Goal: Task Accomplishment & Management: Use online tool/utility

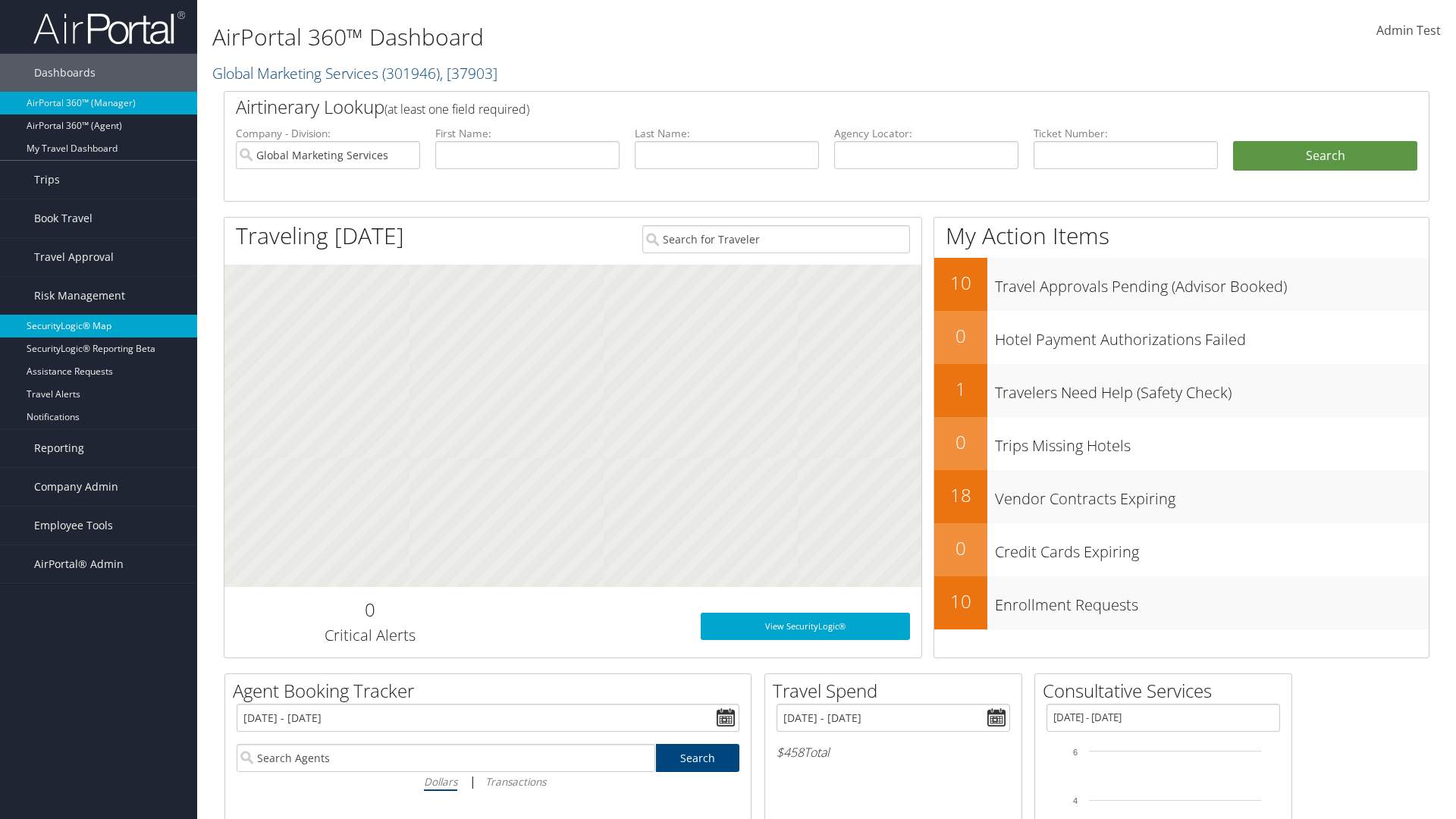
click at [99, 326] on link "SecurityLogic® Map" at bounding box center [98, 326] width 197 height 23
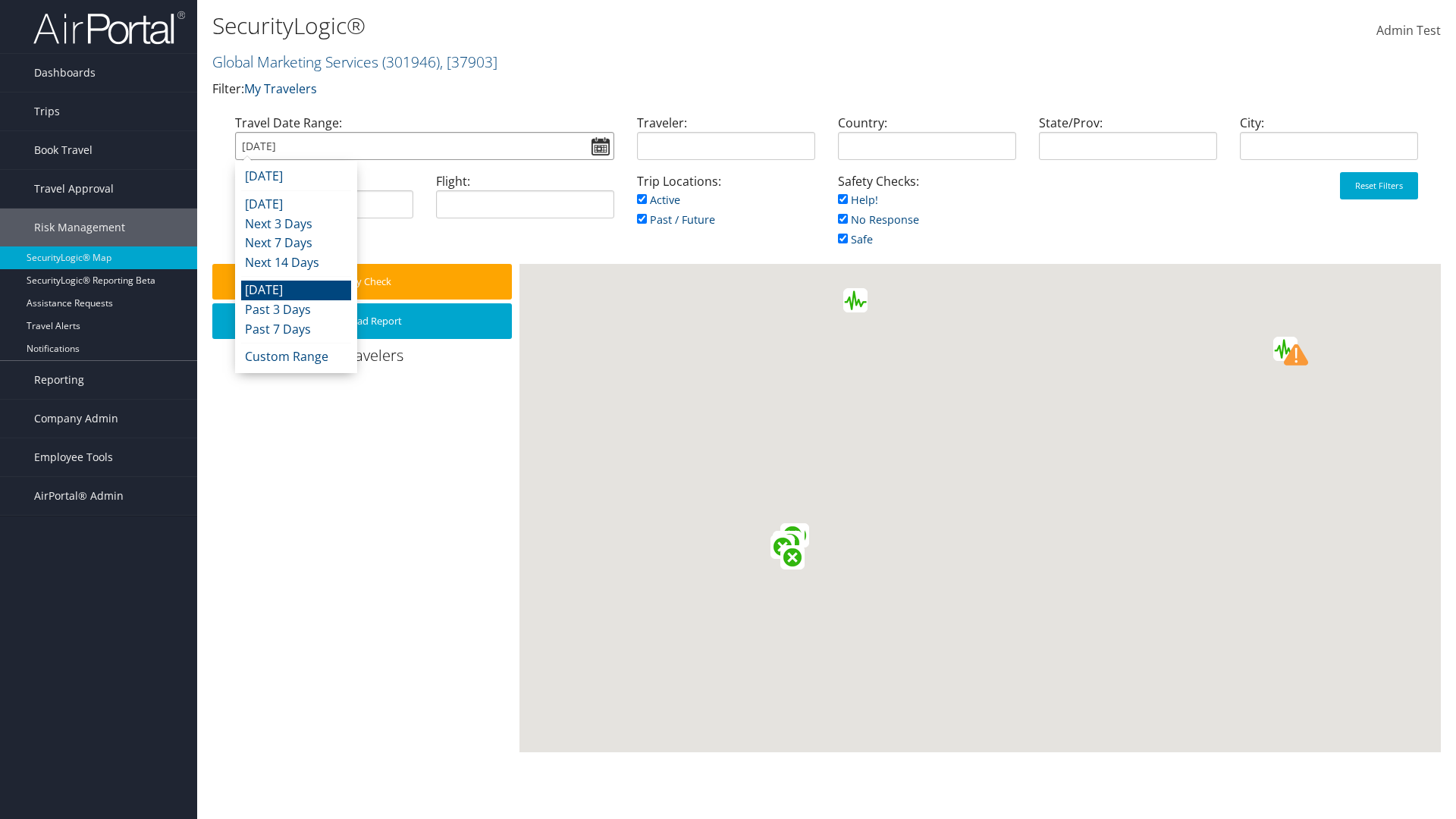
click at [424, 146] on input "[DATE]" at bounding box center [424, 146] width 379 height 28
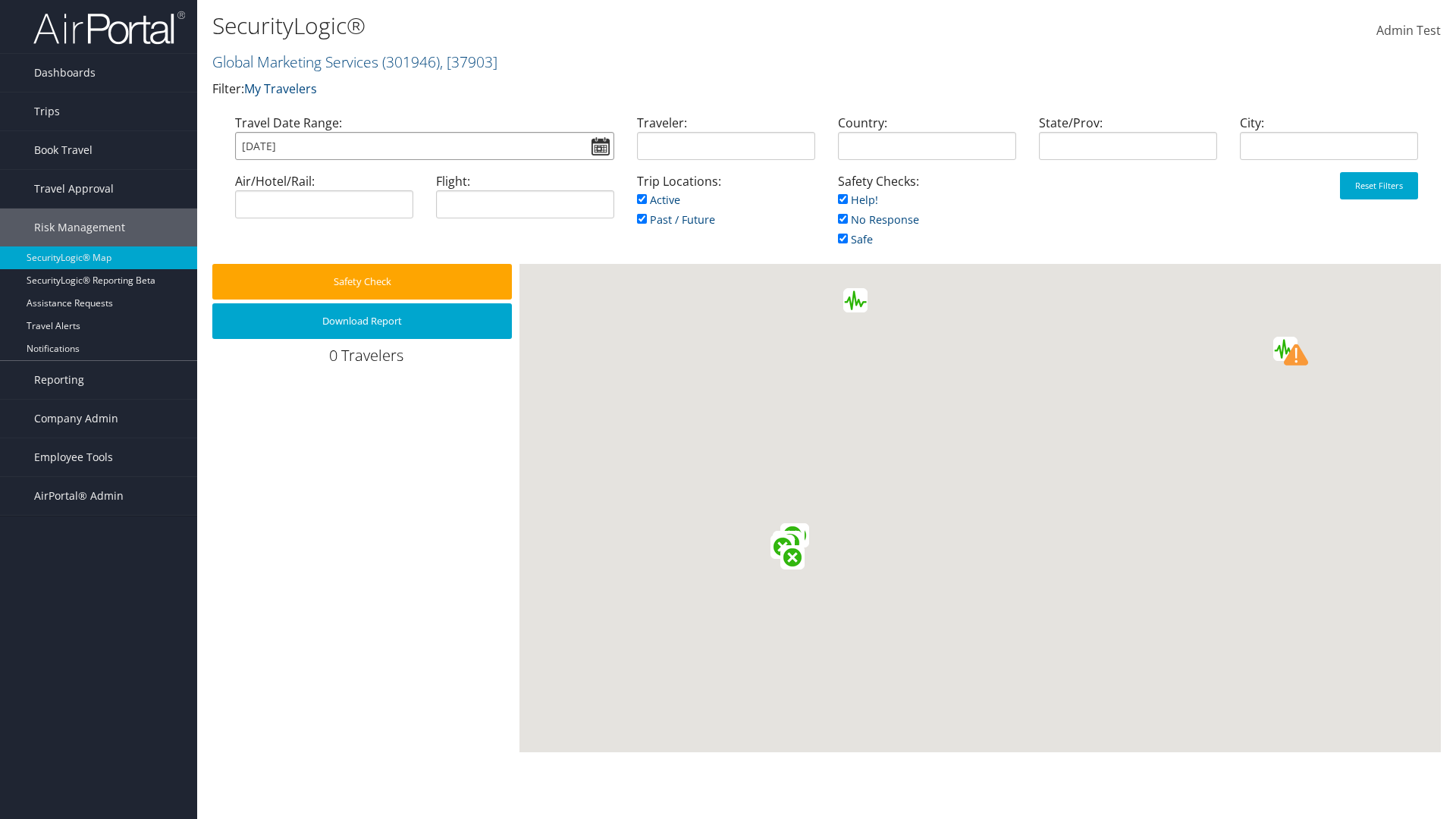
click at [424, 146] on input "[DATE]" at bounding box center [424, 146] width 379 height 28
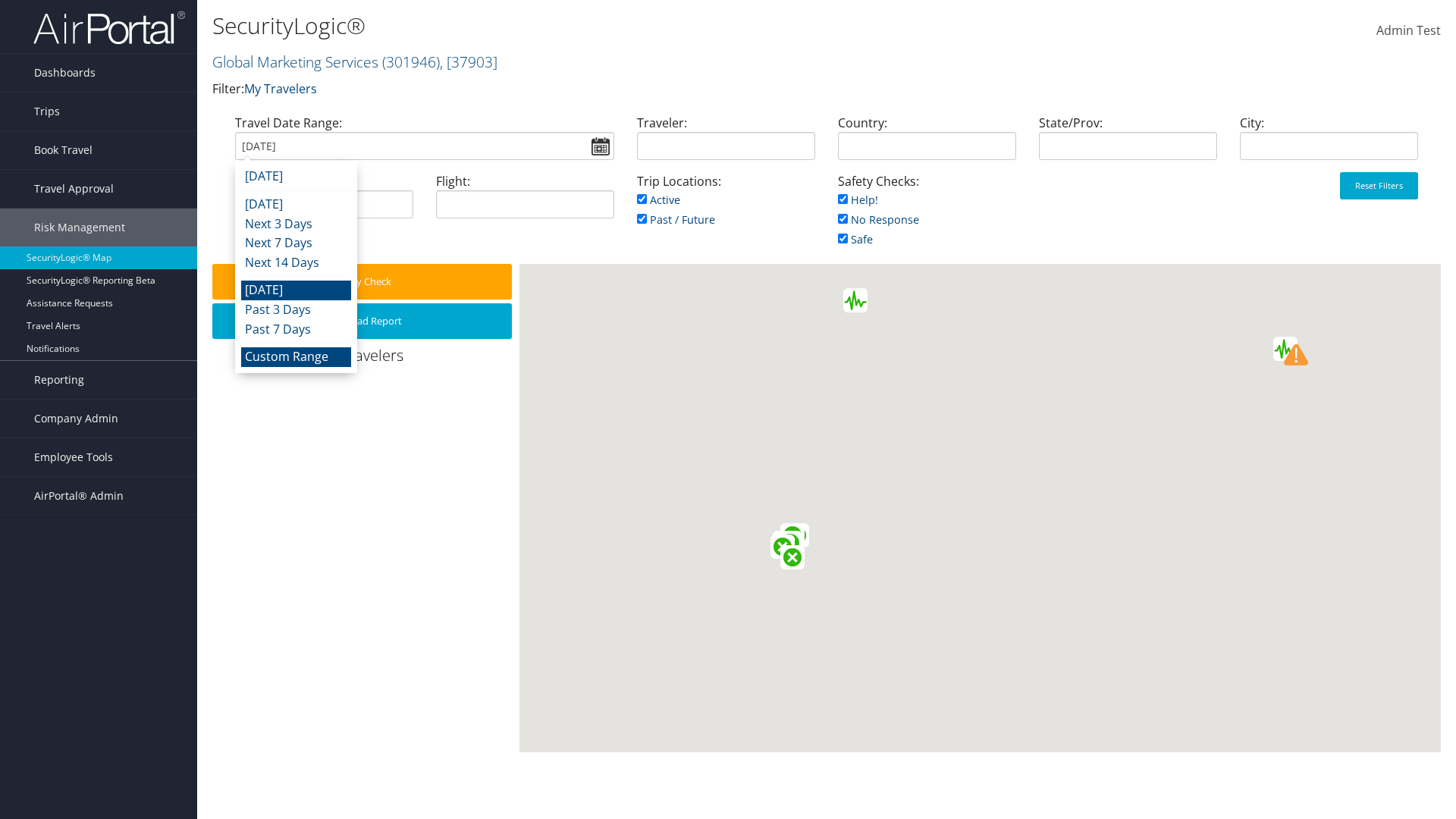
click at [296, 357] on li "Custom Range" at bounding box center [296, 358] width 110 height 20
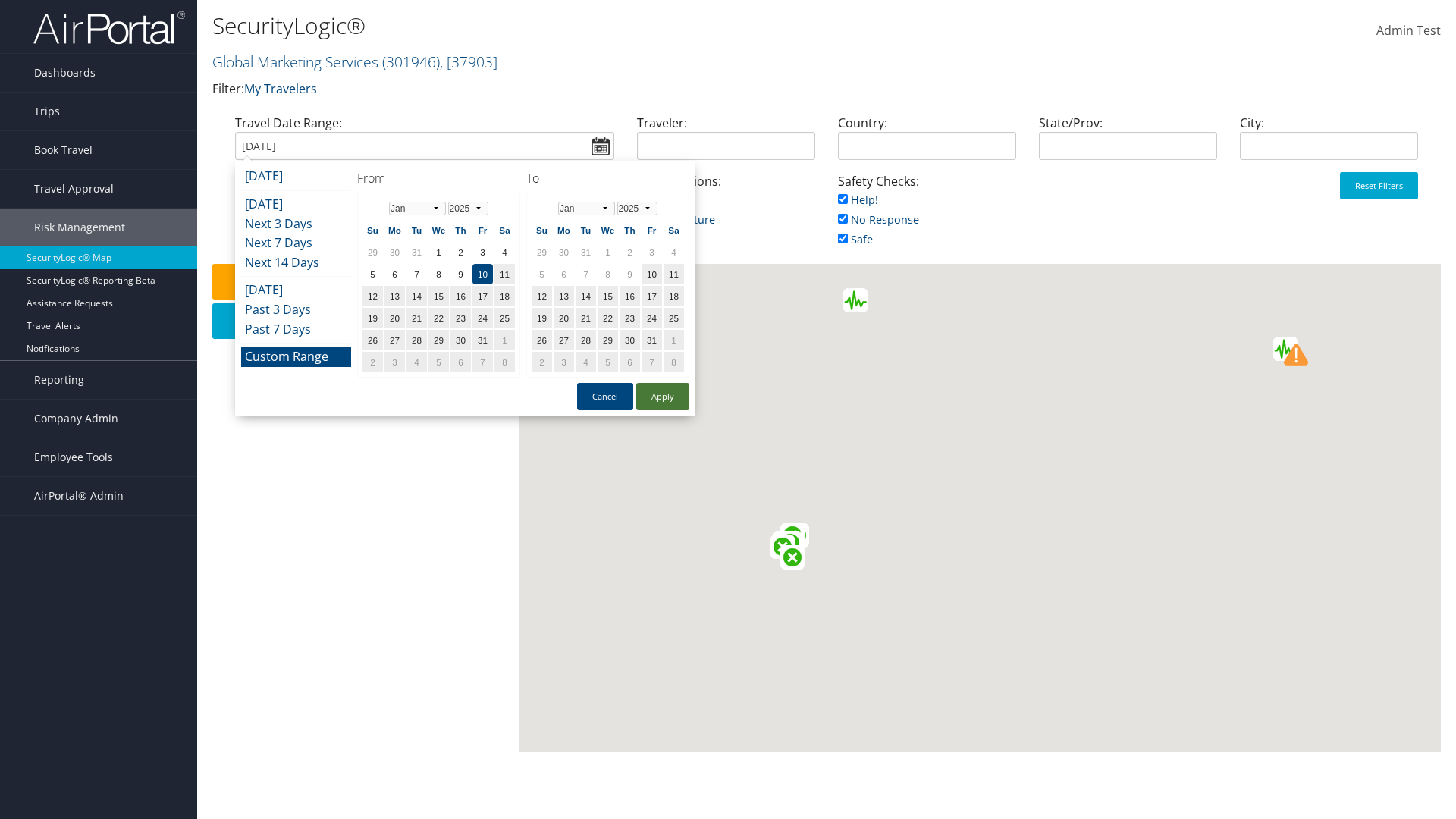
click at [651, 274] on td "10" at bounding box center [652, 274] width 20 height 20
click at [663, 397] on button "Apply" at bounding box center [663, 397] width 53 height 28
type input "[DATE]"
